Goal: Task Accomplishment & Management: Manage account settings

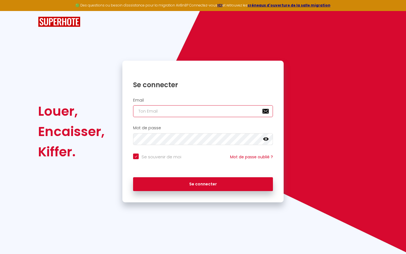
type input "l"
checkbox input "true"
type input "le"
checkbox input "true"
type input "les"
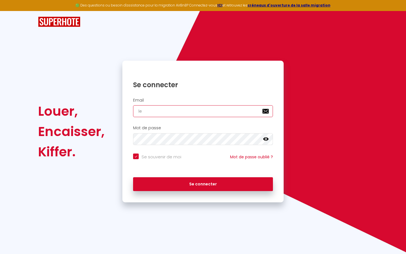
checkbox input "true"
type input "lesp"
checkbox input "true"
type input "lespa"
checkbox input "true"
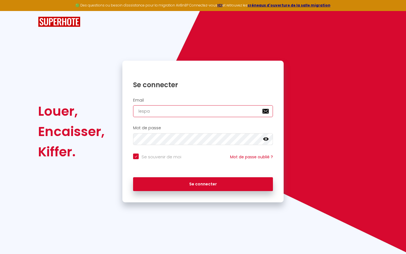
type input "lespac"
checkbox input "true"
type input "lespace"
checkbox input "true"
type input "lespaced"
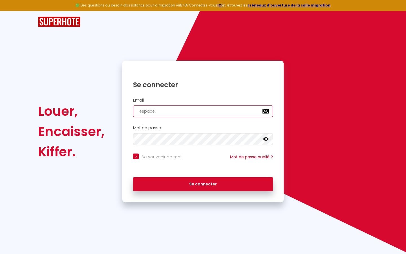
checkbox input "true"
type input "lespacede"
checkbox input "true"
type input "lespacedet"
checkbox input "true"
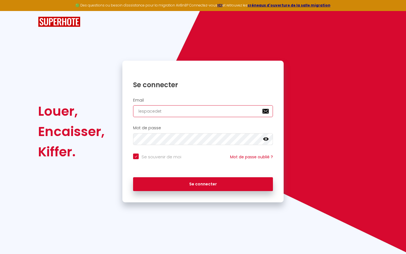
type input "lespacedete"
checkbox input "true"
type input "lespacedeten"
checkbox input "true"
type input "lespacedetent"
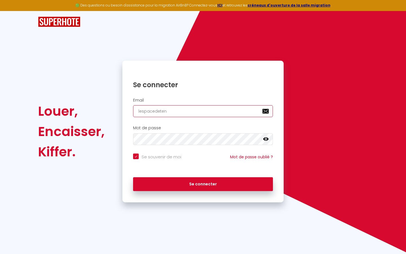
checkbox input "true"
type input "lespacedetente"
checkbox input "true"
type input "lespacedetente@"
checkbox input "true"
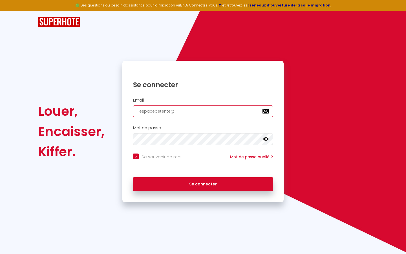
type input "lespacedetente@g"
checkbox input "true"
type input "lespacedetente@gm"
checkbox input "true"
type input "lespacedetente@gma"
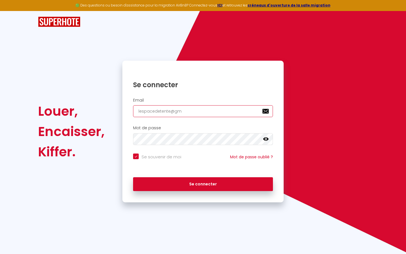
checkbox input "true"
type input "lespacedetente@gmai"
checkbox input "true"
type input "[EMAIL_ADDRESS]"
checkbox input "true"
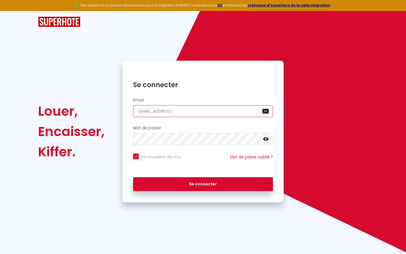
type input "[EMAIL_ADDRESS]."
checkbox input "true"
type input "lespacedetente@gmail.c"
checkbox input "true"
type input "[EMAIL_ADDRESS][DOMAIN_NAME]"
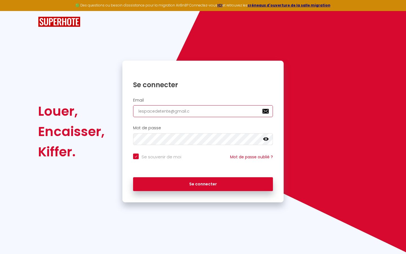
checkbox input "true"
type input "[EMAIL_ADDRESS][DOMAIN_NAME]"
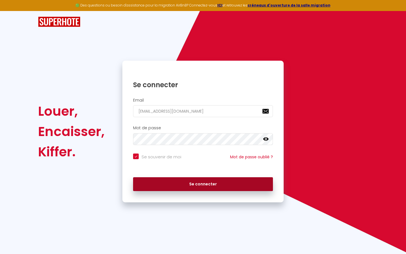
checkbox input "true"
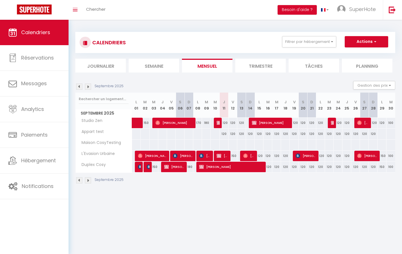
select select "not_cancelled"
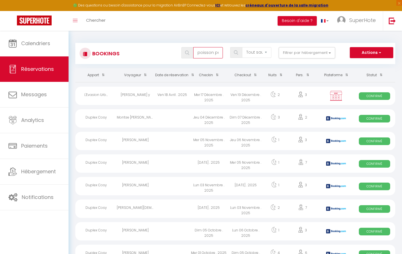
type input "poisson pané"
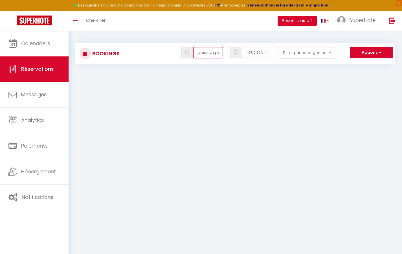
click at [213, 52] on input "poisson pané" at bounding box center [207, 52] width 29 height 11
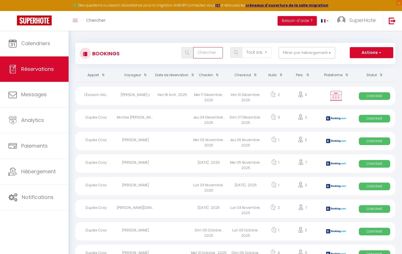
click at [211, 52] on input "text" at bounding box center [207, 52] width 29 height 11
type input "maeva"
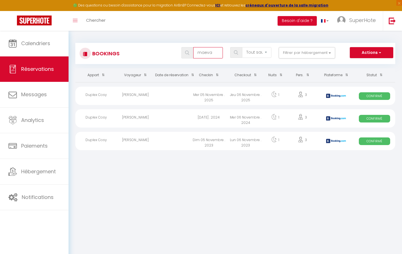
drag, startPoint x: 215, startPoint y: 52, endPoint x: 194, endPoint y: 51, distance: 20.6
click at [194, 51] on input "maeva" at bounding box center [207, 52] width 29 height 11
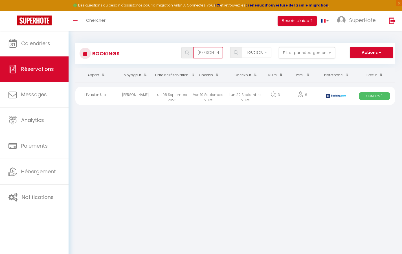
type input "[PERSON_NAME]"
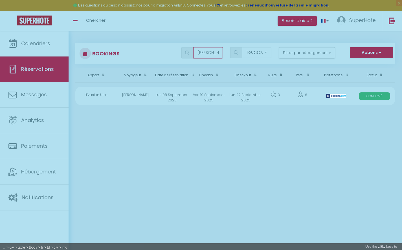
click at [333, 96] on div at bounding box center [201, 125] width 402 height 250
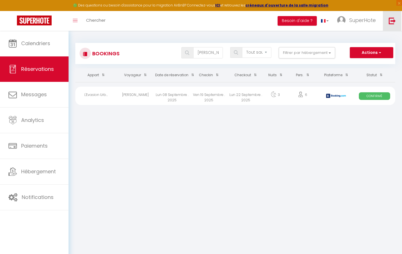
click at [392, 19] on img at bounding box center [392, 20] width 7 height 7
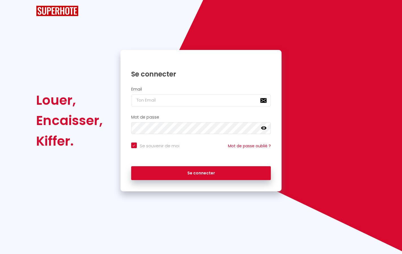
checkbox input "true"
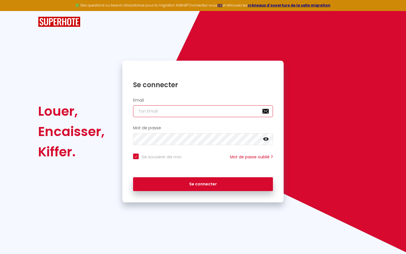
type input "l"
checkbox input "true"
type input "le"
checkbox input "true"
type input "les"
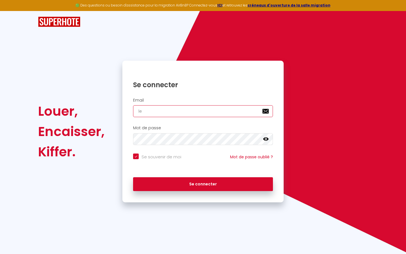
checkbox input "true"
type input "lesp"
checkbox input "true"
type input "lespa"
checkbox input "true"
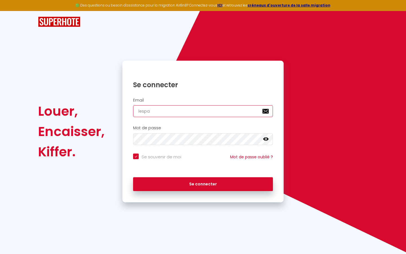
type input "lespac"
checkbox input "true"
type input "lespace"
checkbox input "true"
type input "lespaced"
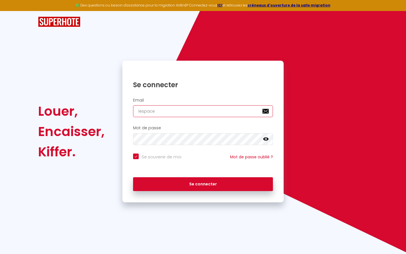
checkbox input "true"
type input "lespacede"
checkbox input "true"
type input "lespacedet"
checkbox input "true"
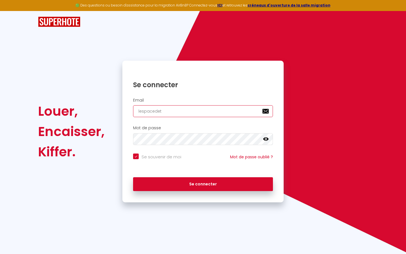
type input "lespacedete"
checkbox input "true"
type input "lespacedeten"
checkbox input "true"
type input "lespacedetent"
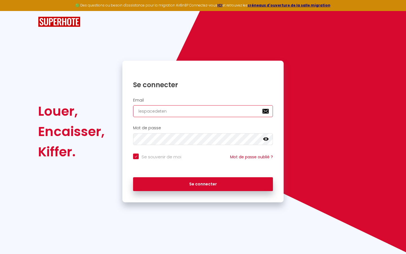
checkbox input "true"
type input "lespacedetente"
checkbox input "true"
type input "lespacedetente@"
checkbox input "true"
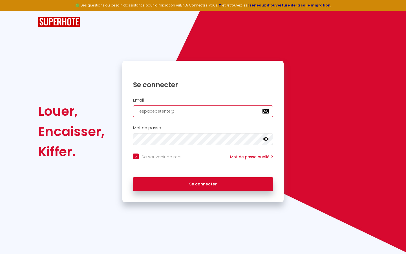
type input "lespacedetente@g"
checkbox input "true"
type input "lespacedetente@gm"
checkbox input "true"
type input "lespacedetente@gma"
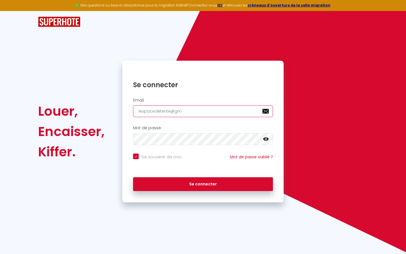
checkbox input "true"
type input "lespacedetente@gmai"
checkbox input "true"
type input "[EMAIL_ADDRESS]"
checkbox input "true"
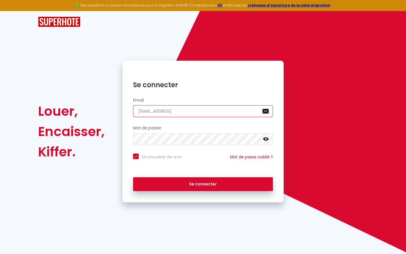
type input "[EMAIL_ADDRESS]."
checkbox input "true"
type input "lespacedetente@gmail.c"
checkbox input "true"
type input "[EMAIL_ADDRESS][DOMAIN_NAME]"
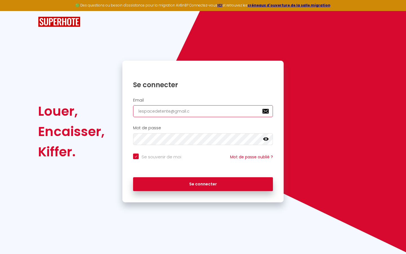
checkbox input "true"
type input "[EMAIL_ADDRESS][DOMAIN_NAME]"
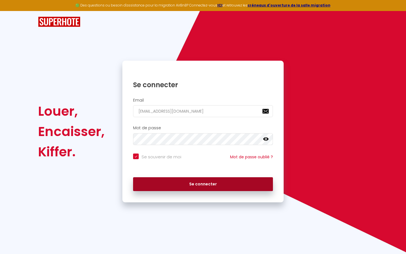
checkbox input "true"
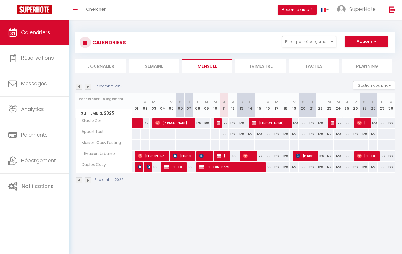
select select "not_cancelled"
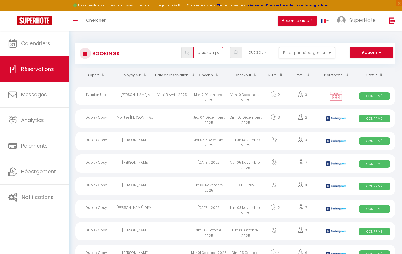
type input "poisson pané"
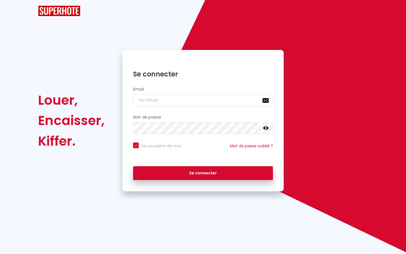
checkbox input "true"
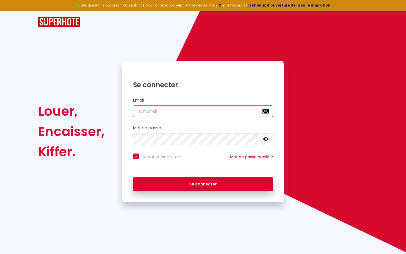
type input "l"
checkbox input "true"
type input "le"
checkbox input "true"
type input "les"
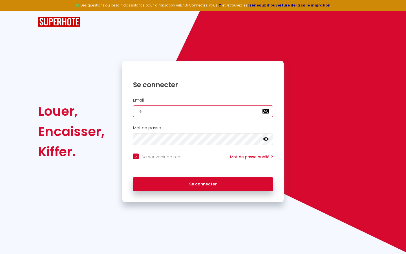
checkbox input "true"
type input "lesp"
checkbox input "true"
type input "lespa"
checkbox input "true"
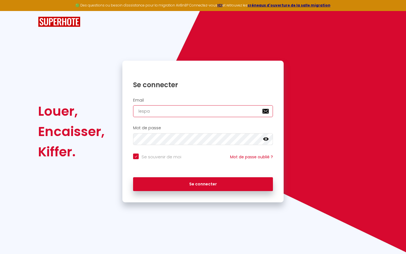
type input "lespac"
checkbox input "true"
type input "lespace"
checkbox input "true"
type input "lespaced"
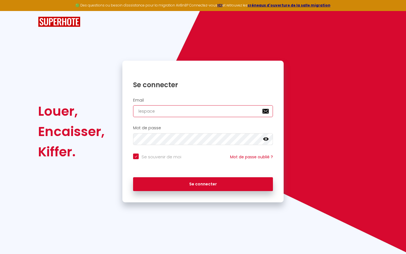
checkbox input "true"
type input "lespacede"
checkbox input "true"
type input "lespacedet"
checkbox input "true"
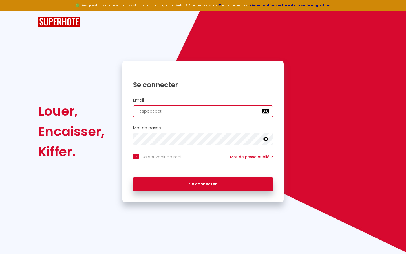
type input "lespacedete"
checkbox input "true"
type input "lespacedeten"
checkbox input "true"
type input "lespacedetent"
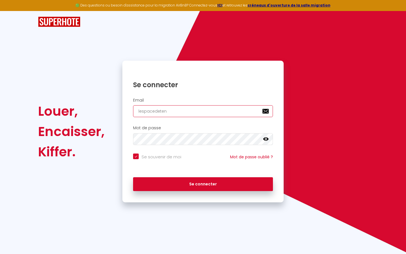
checkbox input "true"
type input "lespacedetente"
checkbox input "true"
type input "lespacedetente@"
checkbox input "true"
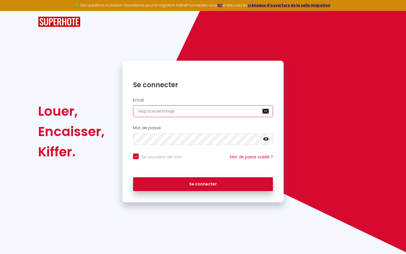
type input "lespacedetente@g"
checkbox input "true"
type input "lespacedetente@gm"
checkbox input "true"
type input "lespacedetente@gma"
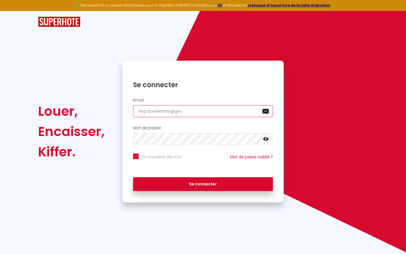
checkbox input "true"
type input "lespacedetente@gmai"
checkbox input "true"
type input "[EMAIL_ADDRESS]"
checkbox input "true"
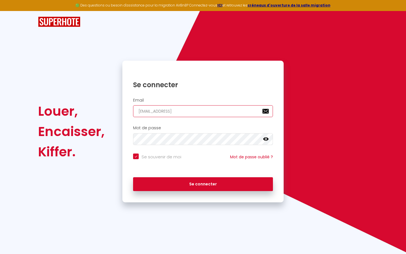
type input "[EMAIL_ADDRESS]."
checkbox input "true"
type input "lespacedetente@gmail.c"
checkbox input "true"
type input "[EMAIL_ADDRESS][DOMAIN_NAME]"
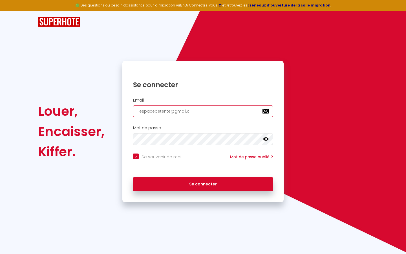
checkbox input "true"
type input "[EMAIL_ADDRESS][DOMAIN_NAME]"
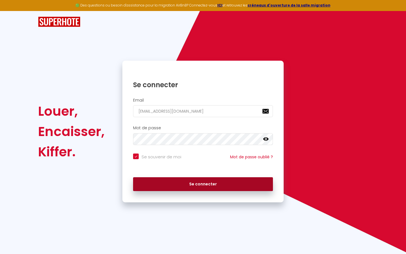
checkbox input "true"
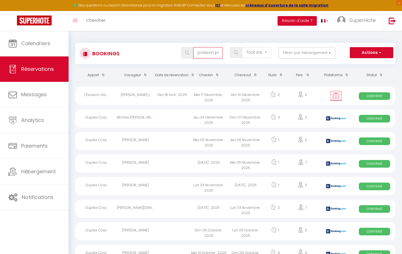
type input "poisson pané"
